Goal: Task Accomplishment & Management: Complete application form

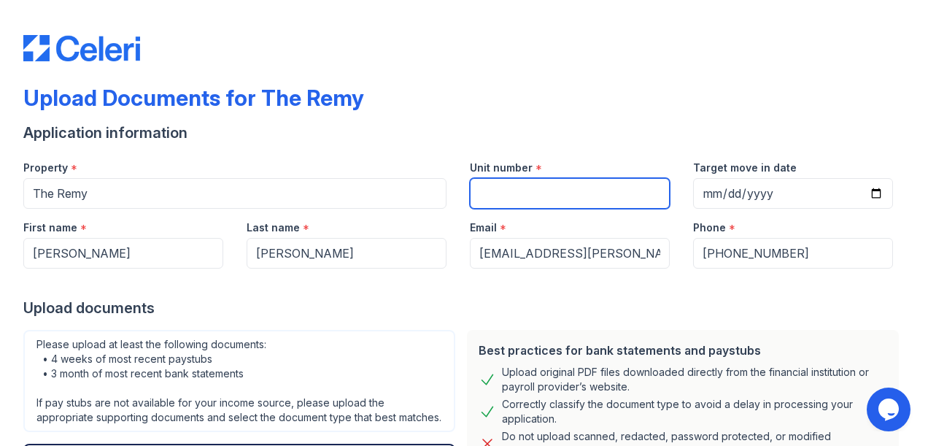
click at [537, 191] on input "Unit number" at bounding box center [570, 193] width 200 height 31
type input "521"
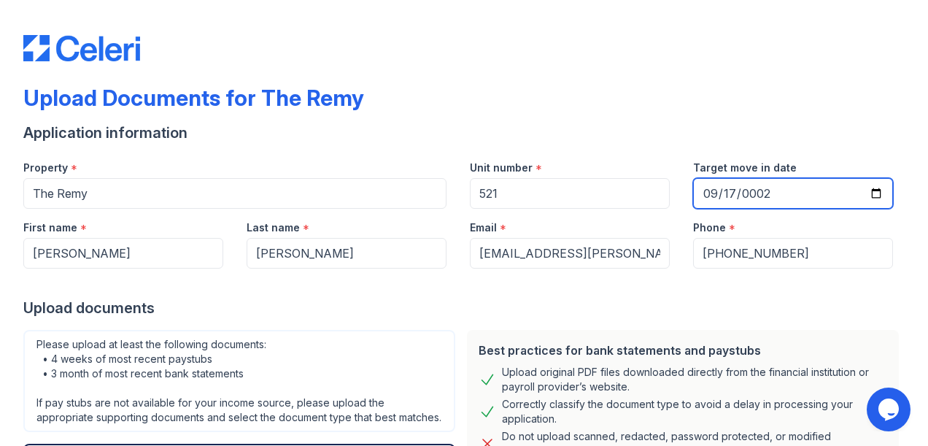
type input "0025-09-17"
type input "[DATE]"
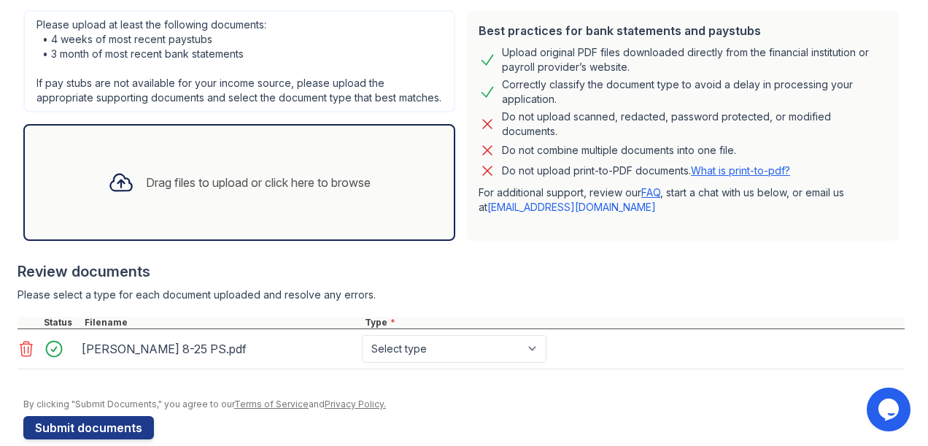
scroll to position [355, 0]
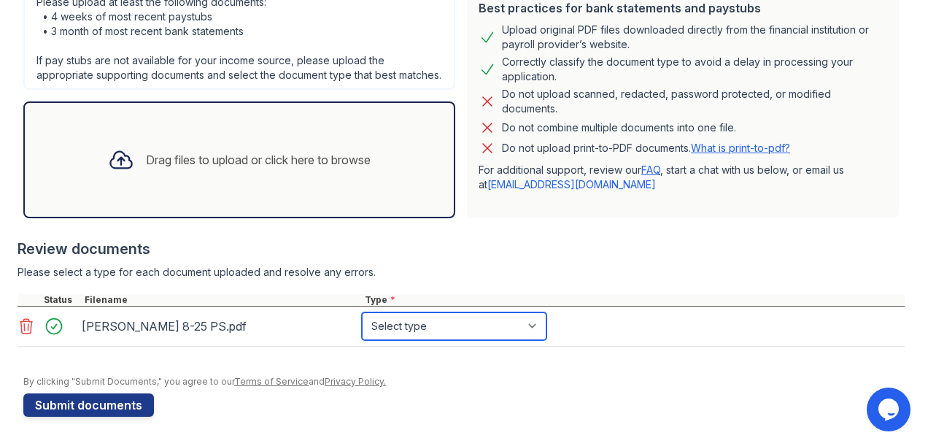
click at [394, 320] on select "Select type Paystub Bank Statement Offer Letter Tax Documents Benefit Award Let…" at bounding box center [454, 326] width 185 height 28
select select "paystub"
click at [362, 313] on select "Select type Paystub Bank Statement Offer Letter Tax Documents Benefit Award Let…" at bounding box center [454, 326] width 185 height 28
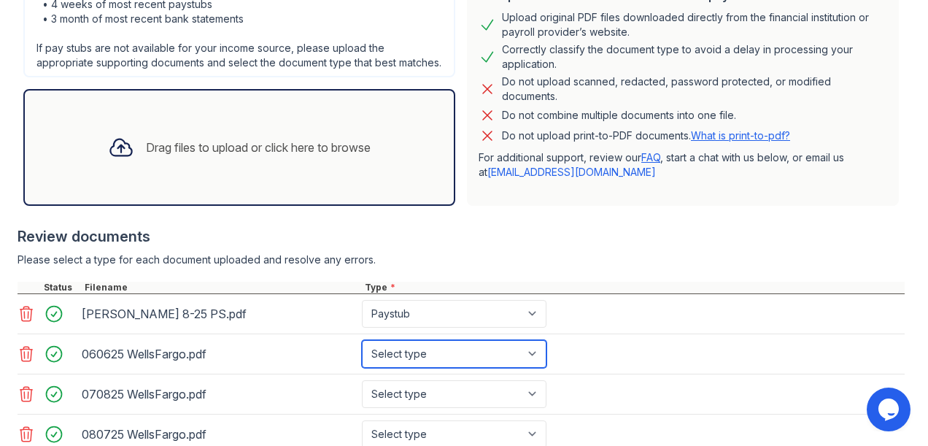
click at [538, 368] on select "Select type Paystub Bank Statement Offer Letter Tax Documents Benefit Award Let…" at bounding box center [454, 354] width 185 height 28
select select "bank_statement"
click at [362, 352] on select "Select type Paystub Bank Statement Offer Letter Tax Documents Benefit Award Let…" at bounding box center [454, 354] width 185 height 28
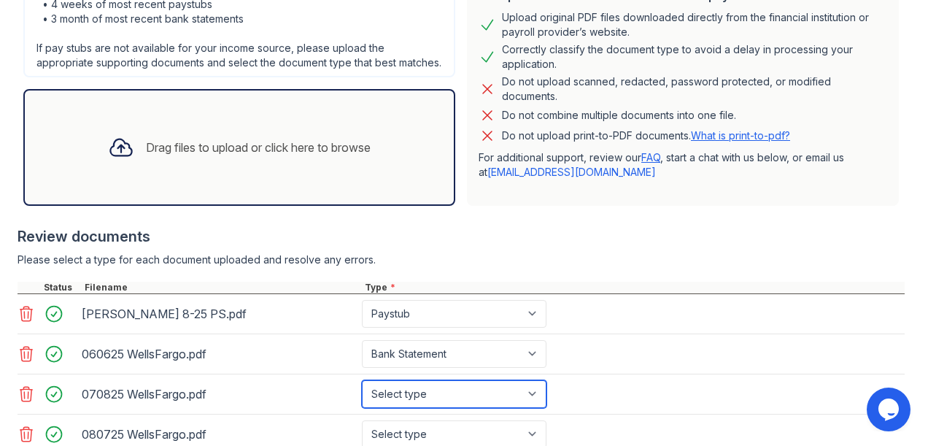
click at [534, 403] on select "Select type Paystub Bank Statement Offer Letter Tax Documents Benefit Award Let…" at bounding box center [454, 394] width 185 height 28
select select "bank_statement"
click at [362, 392] on select "Select type Paystub Bank Statement Offer Letter Tax Documents Benefit Award Let…" at bounding box center [454, 394] width 185 height 28
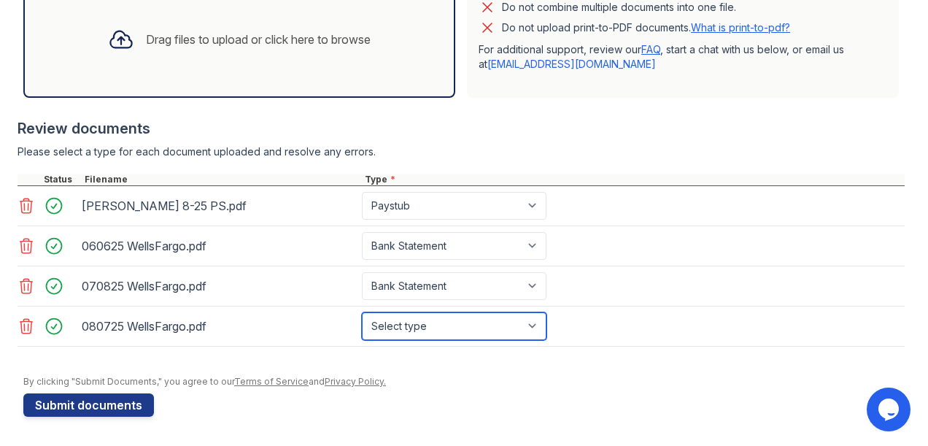
click at [534, 322] on select "Select type Paystub Bank Statement Offer Letter Tax Documents Benefit Award Let…" at bounding box center [454, 326] width 185 height 28
select select "bank_statement"
click at [362, 313] on select "Select type Paystub Bank Statement Offer Letter Tax Documents Benefit Award Let…" at bounding box center [454, 326] width 185 height 28
click at [442, 373] on div at bounding box center [463, 368] width 881 height 15
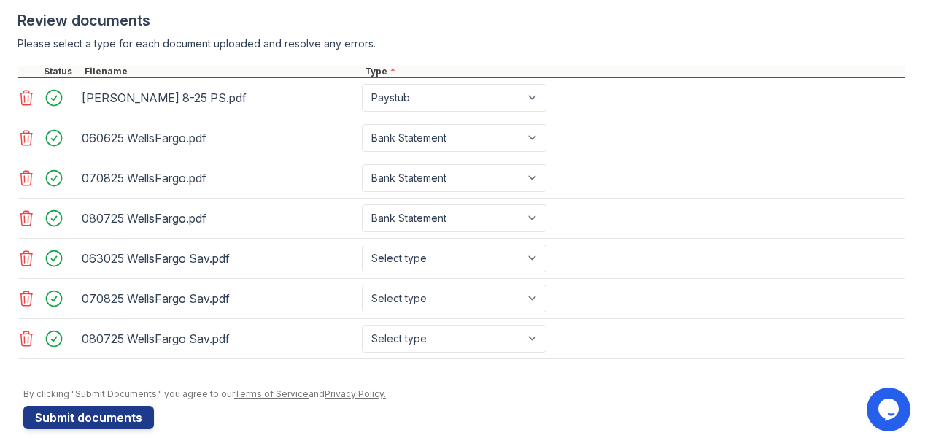
scroll to position [591, 0]
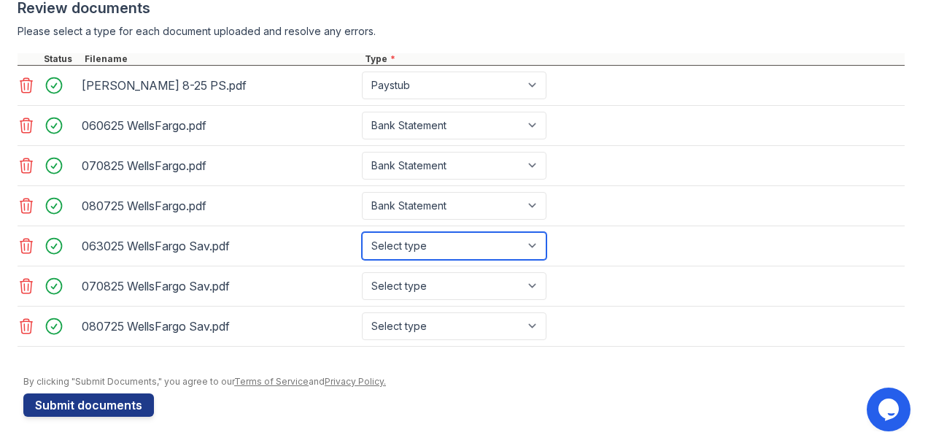
click at [533, 249] on select "Select type Paystub Bank Statement Offer Letter Tax Documents Benefit Award Let…" at bounding box center [454, 246] width 185 height 28
select select "bank_statement"
click at [362, 234] on select "Select type Paystub Bank Statement Offer Letter Tax Documents Benefit Award Let…" at bounding box center [454, 246] width 185 height 28
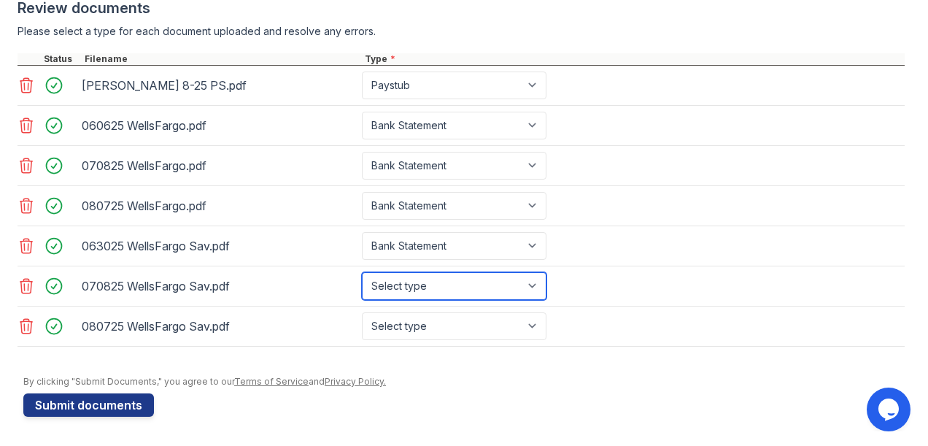
click at [537, 283] on select "Select type Paystub Bank Statement Offer Letter Tax Documents Benefit Award Let…" at bounding box center [454, 286] width 185 height 28
select select "bank_statement"
click at [362, 274] on select "Select type Paystub Bank Statement Offer Letter Tax Documents Benefit Award Let…" at bounding box center [454, 286] width 185 height 28
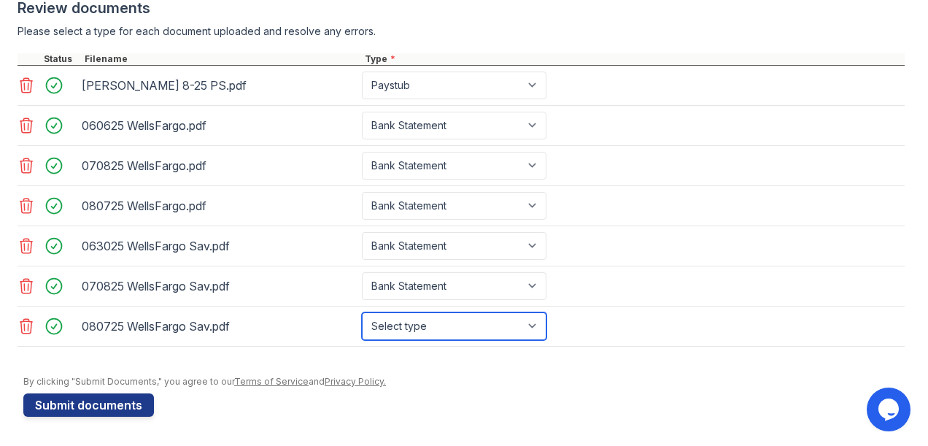
click at [525, 330] on select "Select type Paystub Bank Statement Offer Letter Tax Documents Benefit Award Let…" at bounding box center [454, 326] width 185 height 28
select select "bank_statement"
click at [362, 313] on select "Select type Paystub Bank Statement Offer Letter Tax Documents Benefit Award Let…" at bounding box center [454, 326] width 185 height 28
click at [453, 381] on div "By clicking "Submit Documents," you agree to our Terms of Service and Privacy P…" at bounding box center [463, 382] width 881 height 12
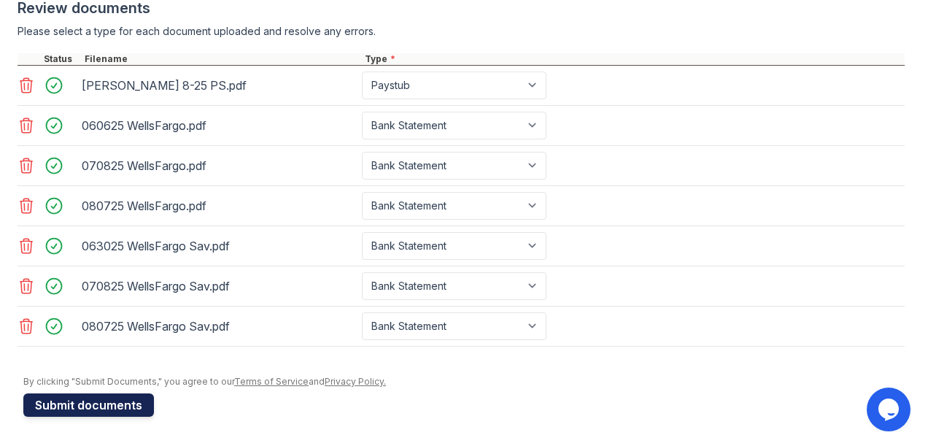
click at [101, 405] on button "Submit documents" at bounding box center [88, 404] width 131 height 23
